Goal: Information Seeking & Learning: Learn about a topic

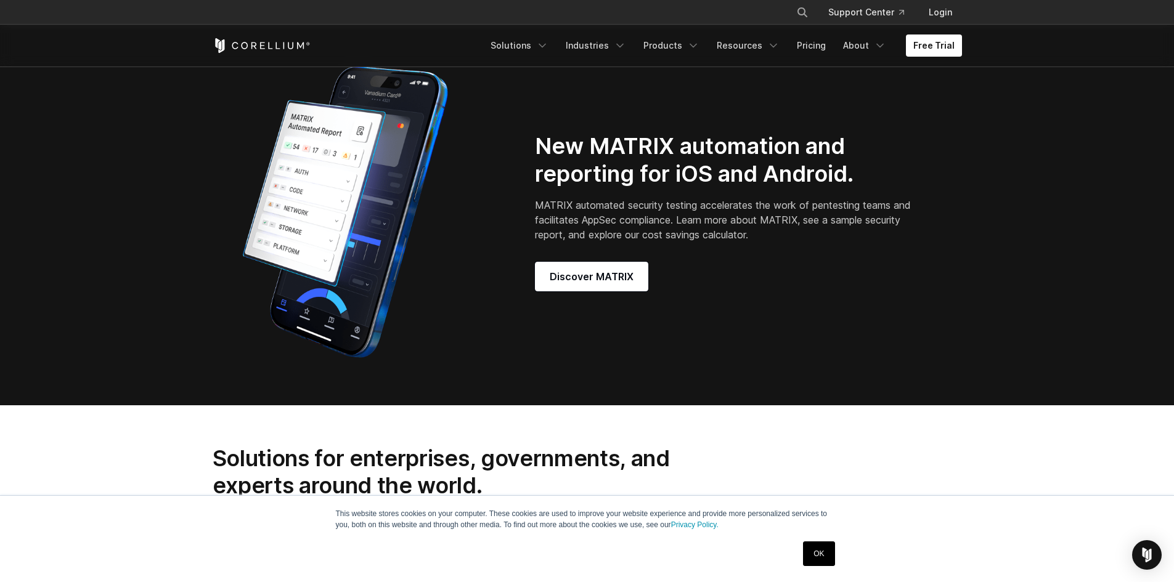
scroll to position [1111, 0]
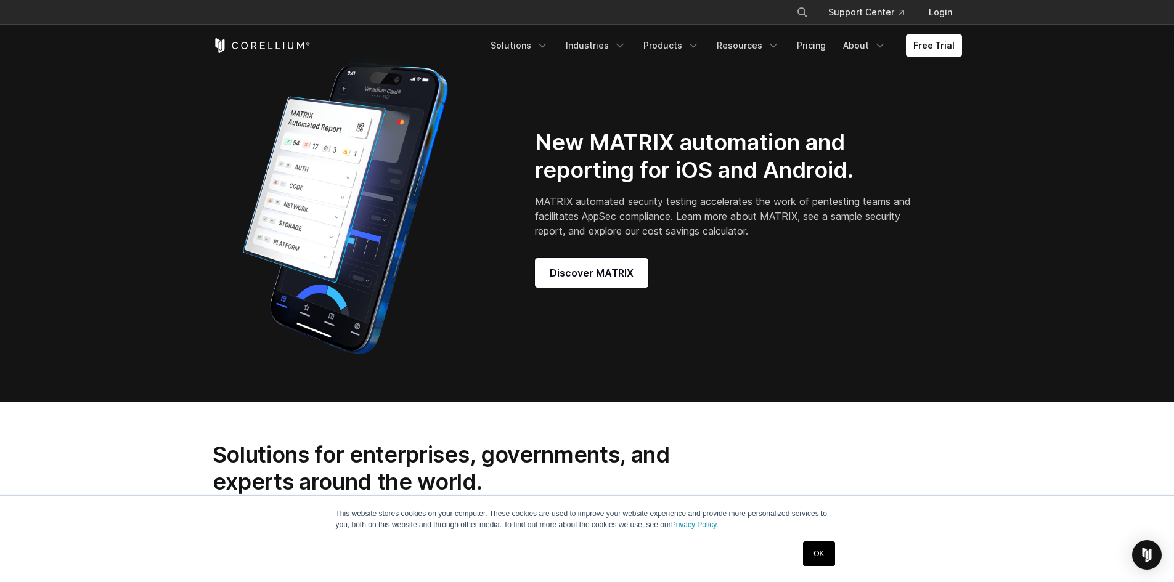
click at [579, 299] on div "New MATRIX automation and reporting for iOS and Android. MATRIX automated secur…" at bounding box center [587, 208] width 774 height 308
click at [578, 280] on span "Discover MATRIX" at bounding box center [592, 273] width 84 height 15
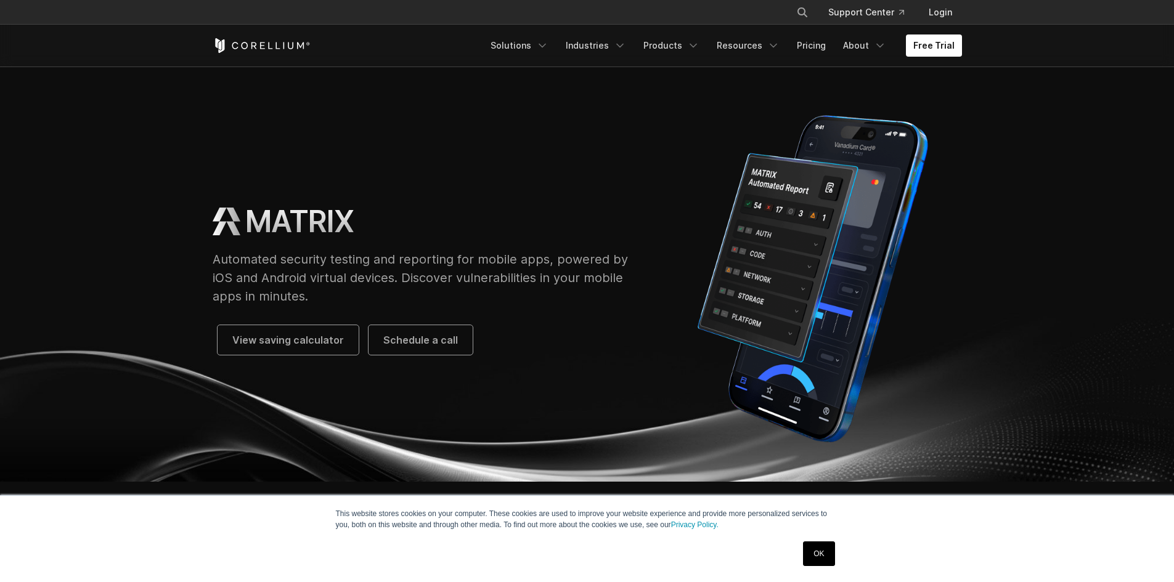
click at [550, 262] on p "Automated security testing and reporting for mobile apps, powered by iOS and An…" at bounding box center [426, 277] width 427 height 55
click at [561, 291] on p "Automated security testing and reporting for mobile apps, powered by iOS and An…" at bounding box center [426, 277] width 427 height 55
drag, startPoint x: 505, startPoint y: 258, endPoint x: 518, endPoint y: 259, distance: 13.1
click at [518, 259] on p "Automated security testing and reporting for mobile apps, powered by iOS and An…" at bounding box center [426, 277] width 427 height 55
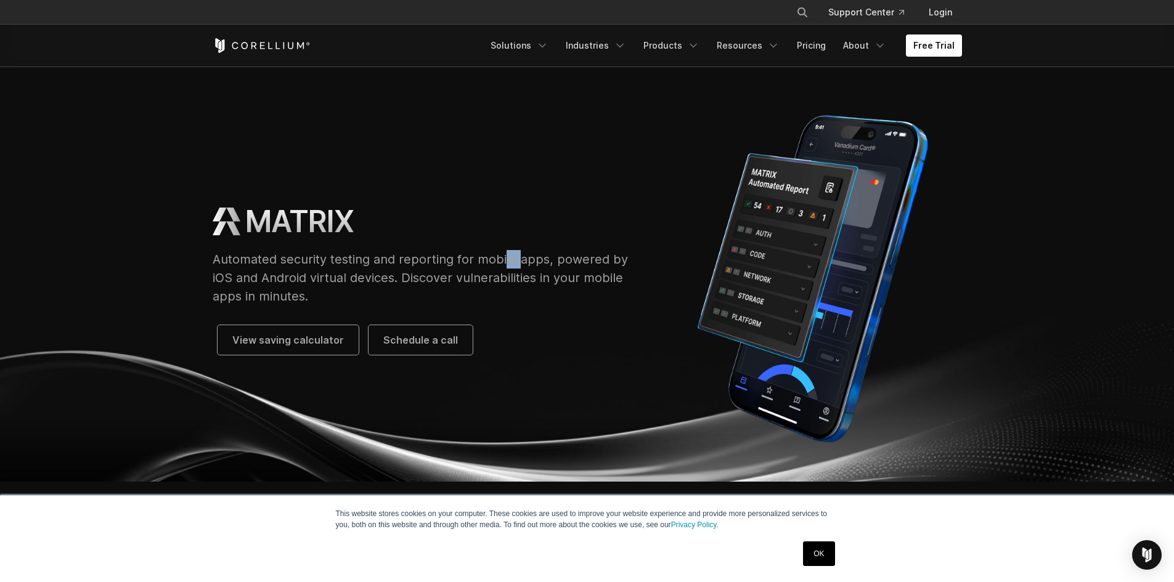
click at [519, 259] on p "Automated security testing and reporting for mobile apps, powered by iOS and An…" at bounding box center [426, 277] width 427 height 55
drag, startPoint x: 405, startPoint y: 261, endPoint x: 604, endPoint y: 267, distance: 199.1
click at [604, 267] on p "Automated security testing and reporting for mobile apps, powered by iOS and An…" at bounding box center [426, 277] width 427 height 55
click at [589, 270] on p "Automated security testing and reporting for mobile apps, powered by iOS and An…" at bounding box center [426, 277] width 427 height 55
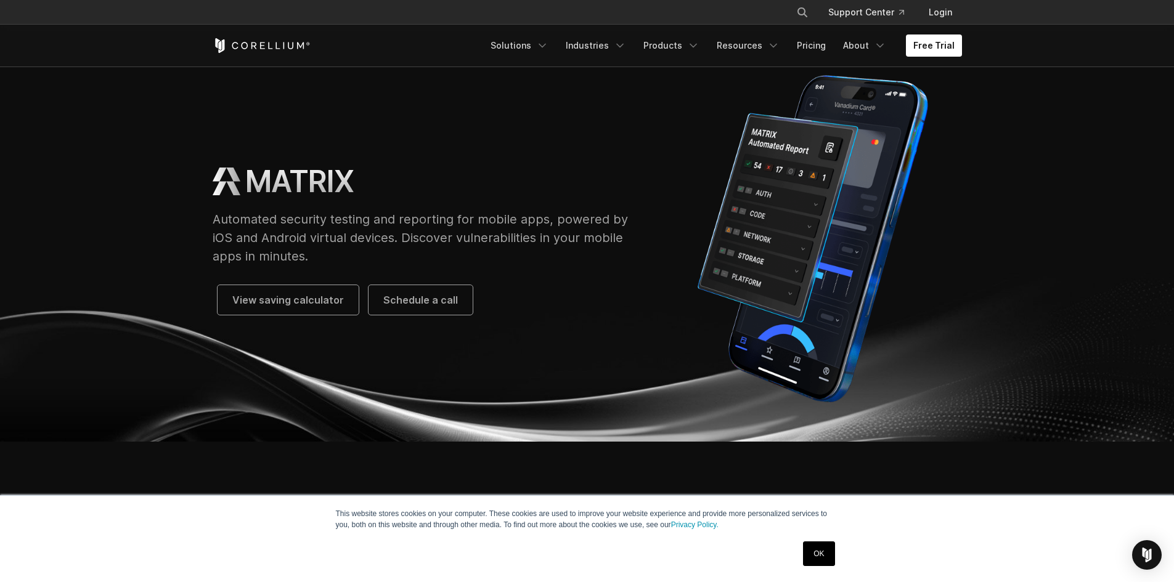
scroll to position [62, 0]
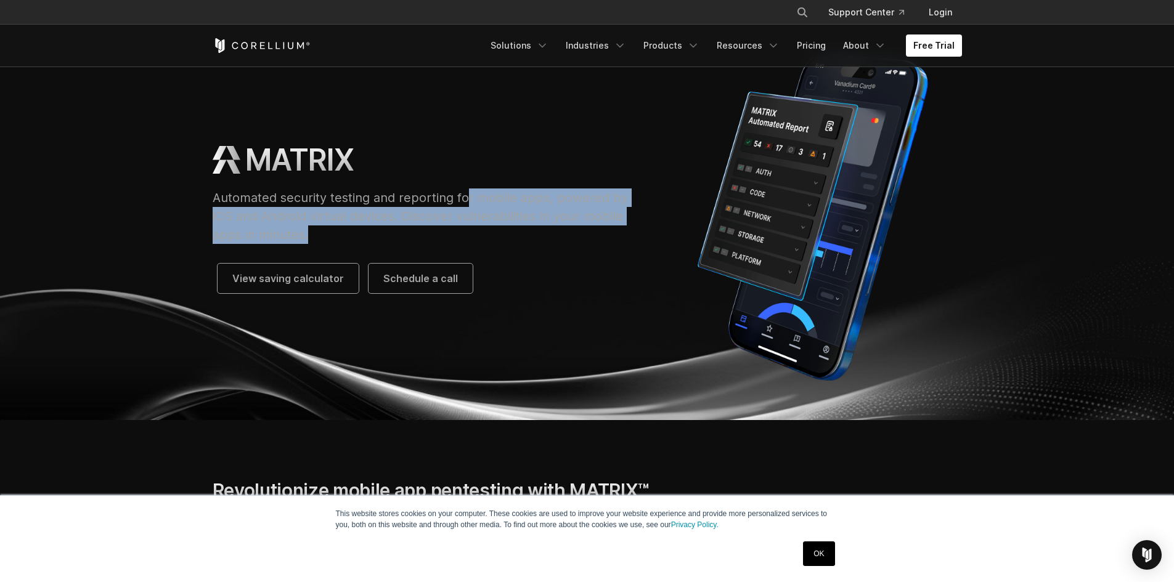
drag, startPoint x: 406, startPoint y: 229, endPoint x: 469, endPoint y: 205, distance: 67.8
click at [469, 205] on p "Automated security testing and reporting for mobile apps, powered by iOS and An…" at bounding box center [426, 216] width 427 height 55
click at [489, 211] on p "Automated security testing and reporting for mobile apps, powered by iOS and An…" at bounding box center [426, 216] width 427 height 55
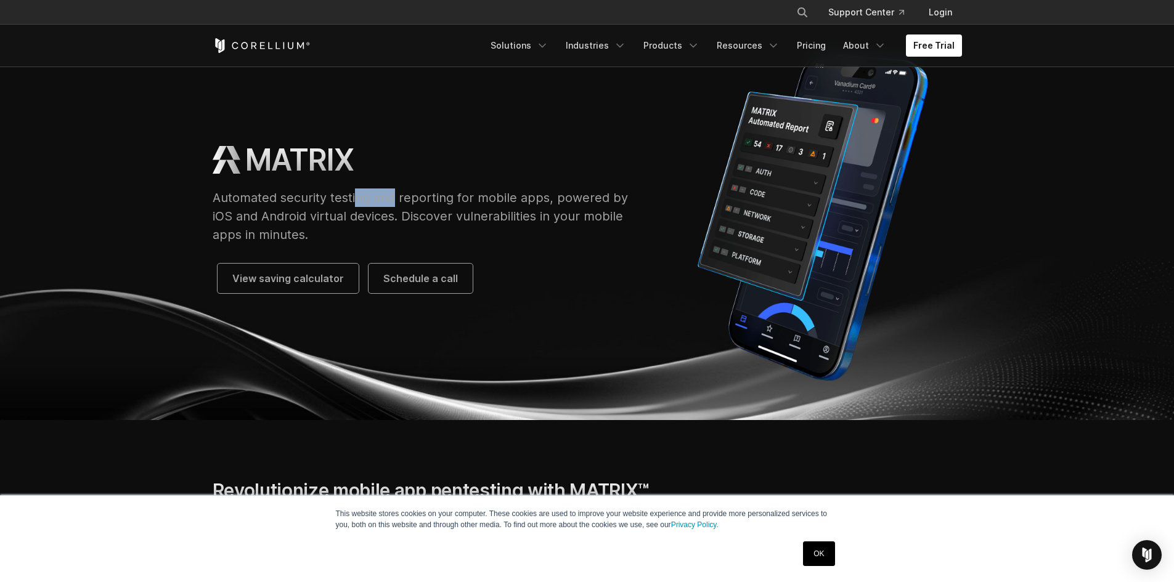
drag, startPoint x: 355, startPoint y: 188, endPoint x: 428, endPoint y: 189, distance: 72.7
click at [407, 187] on div "MATRIX Automated security testing and reporting for mobile apps, powered by iOS…" at bounding box center [426, 218] width 427 height 152
click at [428, 189] on p "Automated security testing and reporting for mobile apps, powered by iOS and An…" at bounding box center [426, 216] width 427 height 55
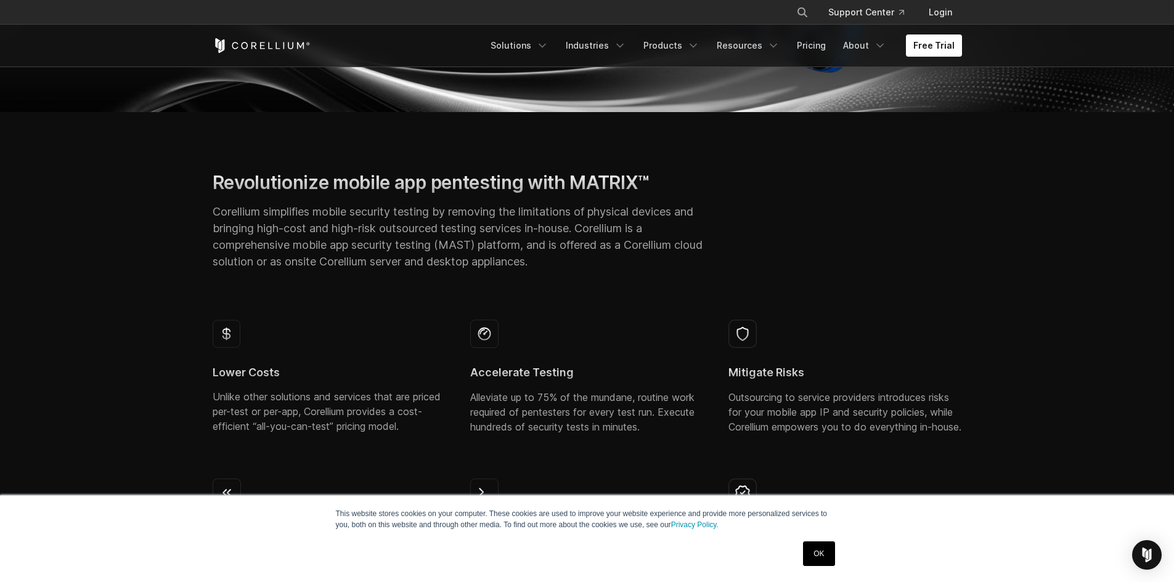
scroll to position [0, 0]
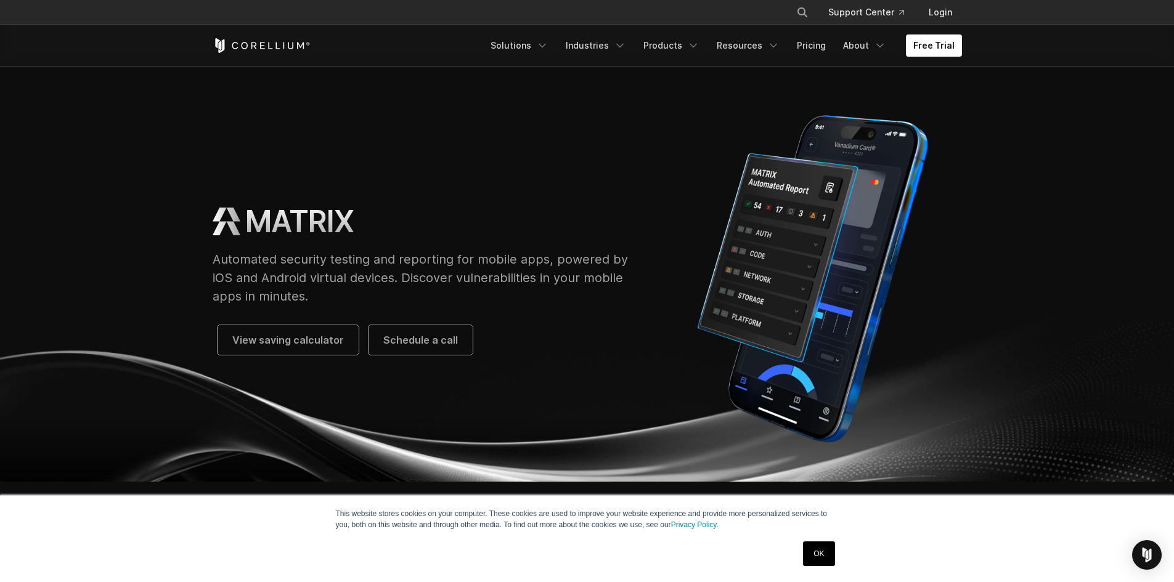
click at [478, 251] on p "Automated security testing and reporting for mobile apps, powered by iOS and An…" at bounding box center [426, 277] width 427 height 55
drag, startPoint x: 478, startPoint y: 251, endPoint x: 556, endPoint y: 255, distance: 78.4
click at [556, 255] on p "Automated security testing and reporting for mobile apps, powered by iOS and An…" at bounding box center [426, 277] width 427 height 55
click at [540, 39] on link "Solutions" at bounding box center [519, 45] width 73 height 22
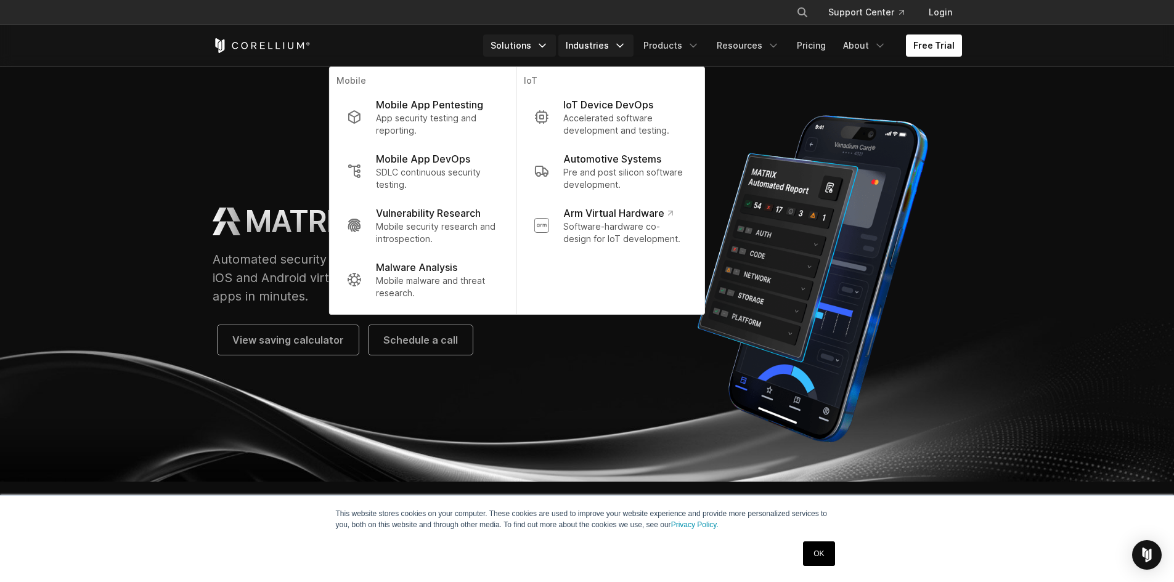
click at [586, 39] on link "Industries" at bounding box center [595, 45] width 75 height 22
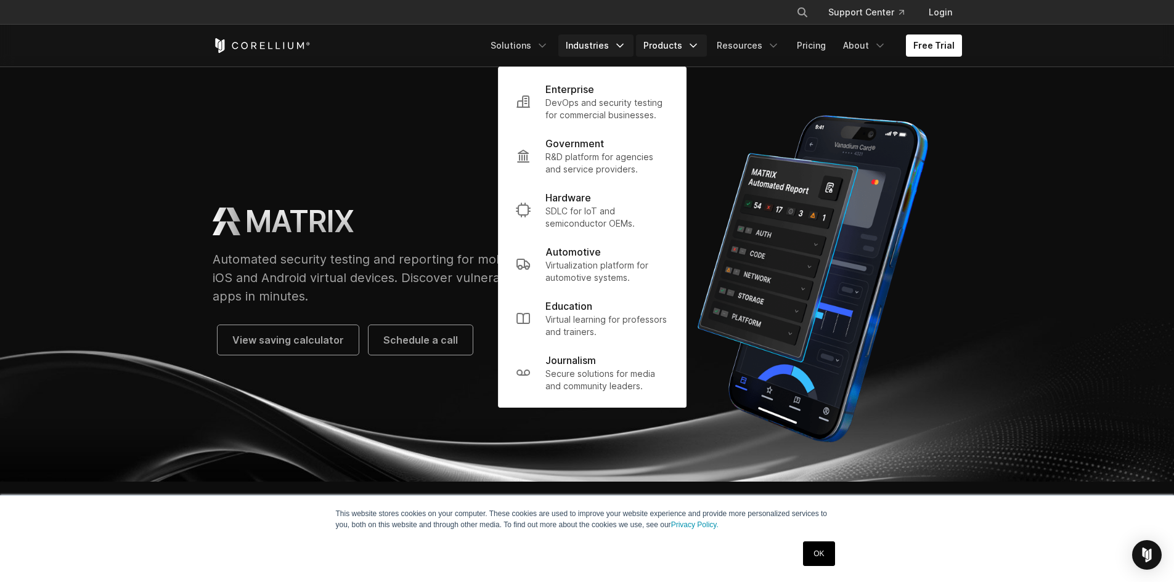
click at [670, 39] on link "Products" at bounding box center [671, 45] width 71 height 22
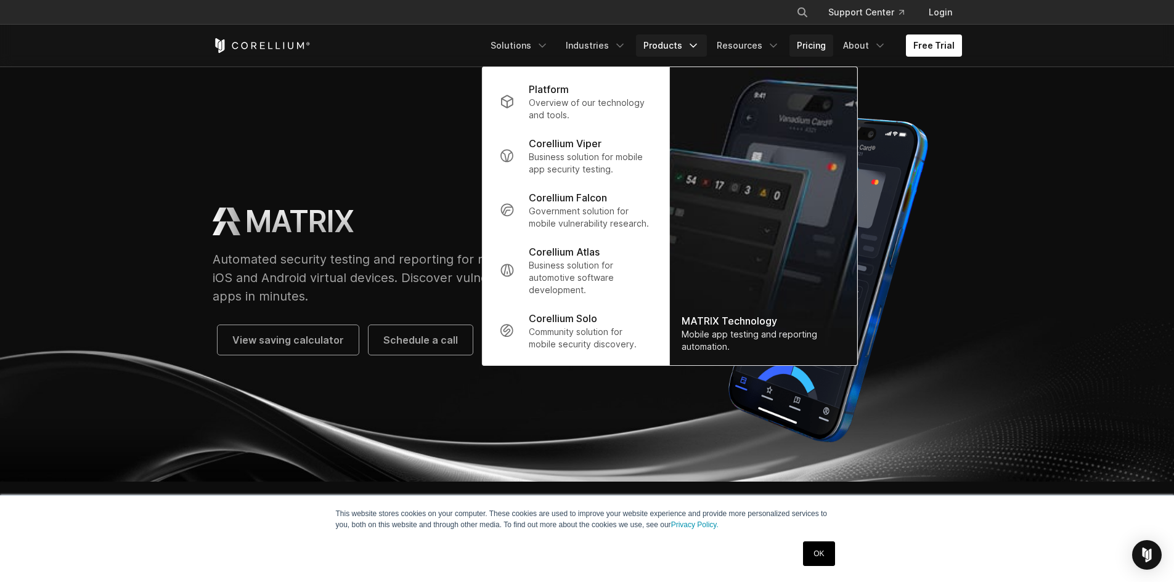
click at [816, 43] on link "Pricing" at bounding box center [811, 45] width 44 height 22
